Goal: Task Accomplishment & Management: Manage account settings

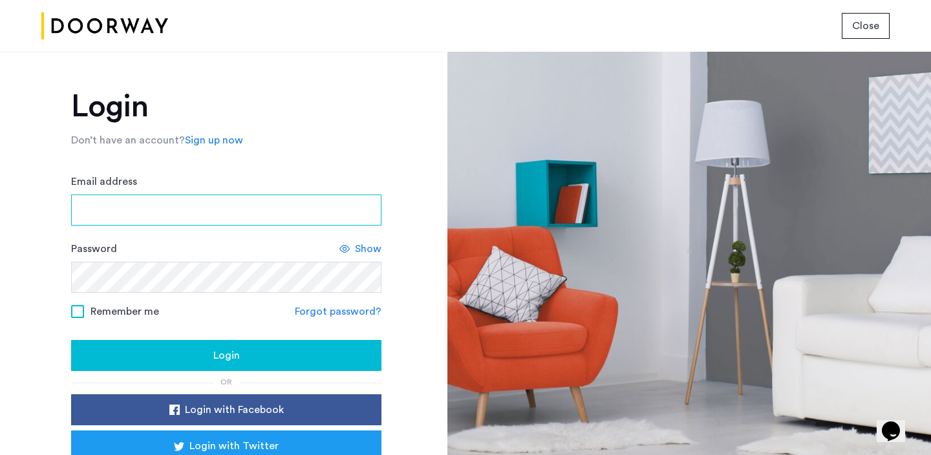
type input "**********"
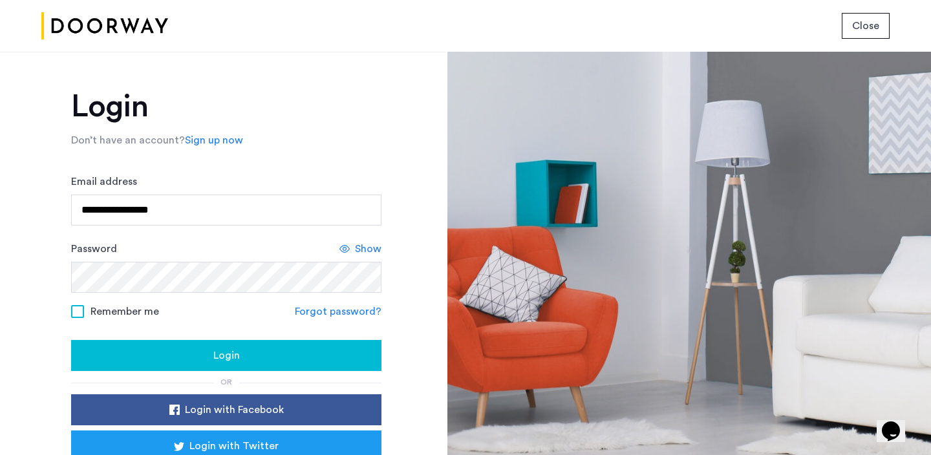
click at [169, 362] on div "Login" at bounding box center [226, 356] width 290 height 16
